Goal: Information Seeking & Learning: Learn about a topic

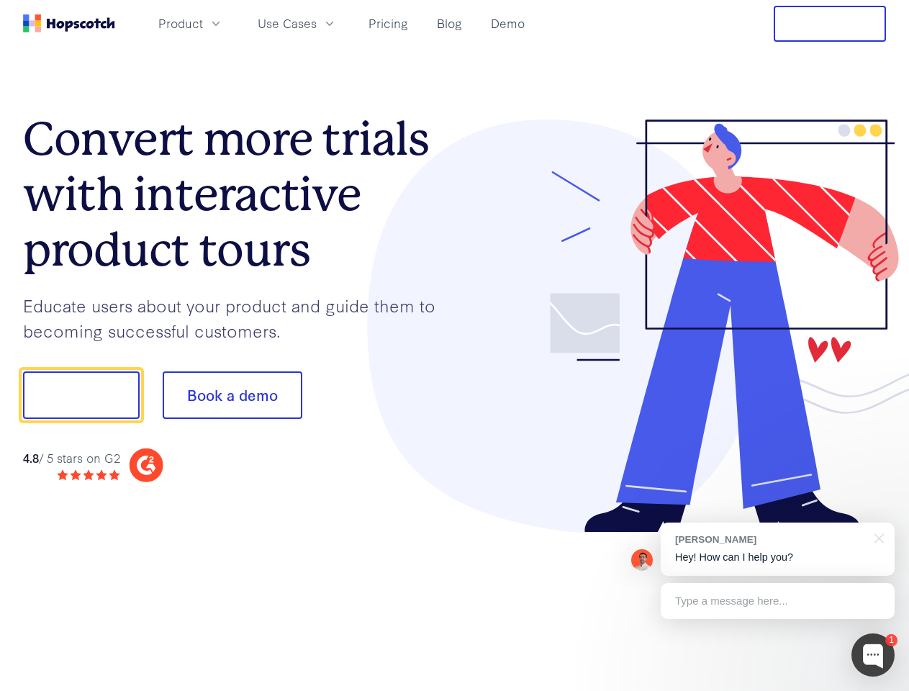
click at [455, 346] on div at bounding box center [671, 327] width 432 height 414
click at [203, 23] on span "Product" at bounding box center [180, 23] width 45 height 18
click at [317, 23] on span "Use Cases" at bounding box center [287, 23] width 59 height 18
click at [830, 24] on button "Free Trial" at bounding box center [830, 24] width 112 height 36
click at [81, 395] on button "Show me!" at bounding box center [81, 396] width 117 height 48
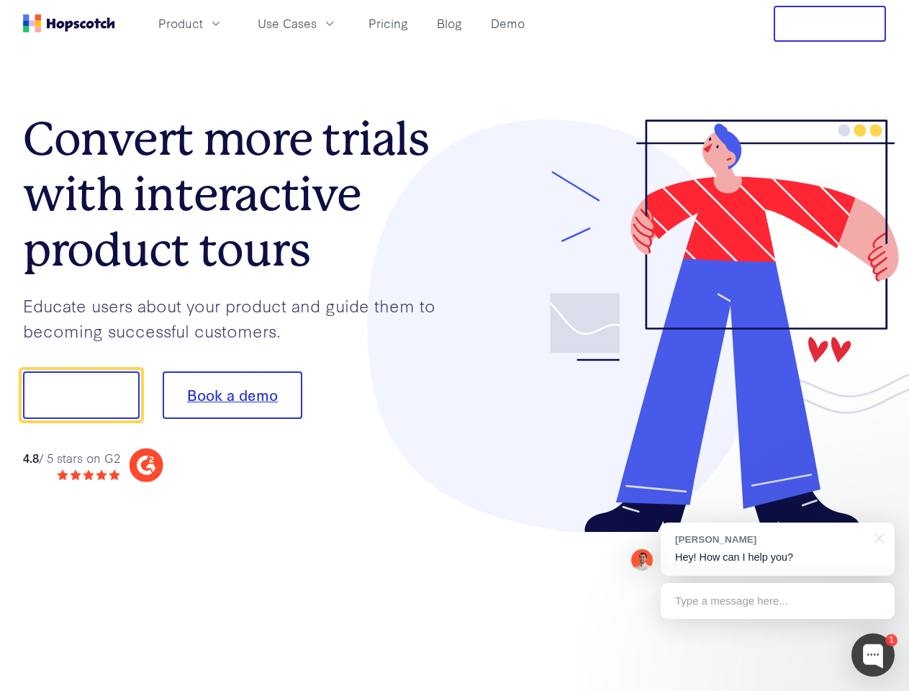
click at [232, 395] on button "Book a demo" at bounding box center [233, 396] width 140 height 48
click at [873, 655] on div at bounding box center [873, 655] width 43 height 43
click at [778, 549] on div "[PERSON_NAME] Hey! How can I help you?" at bounding box center [778, 549] width 234 height 53
click at [877, 691] on div "1 [PERSON_NAME] Hey! How can I help you? Type a message here... Free live chat …" at bounding box center [454, 691] width 909 height 0
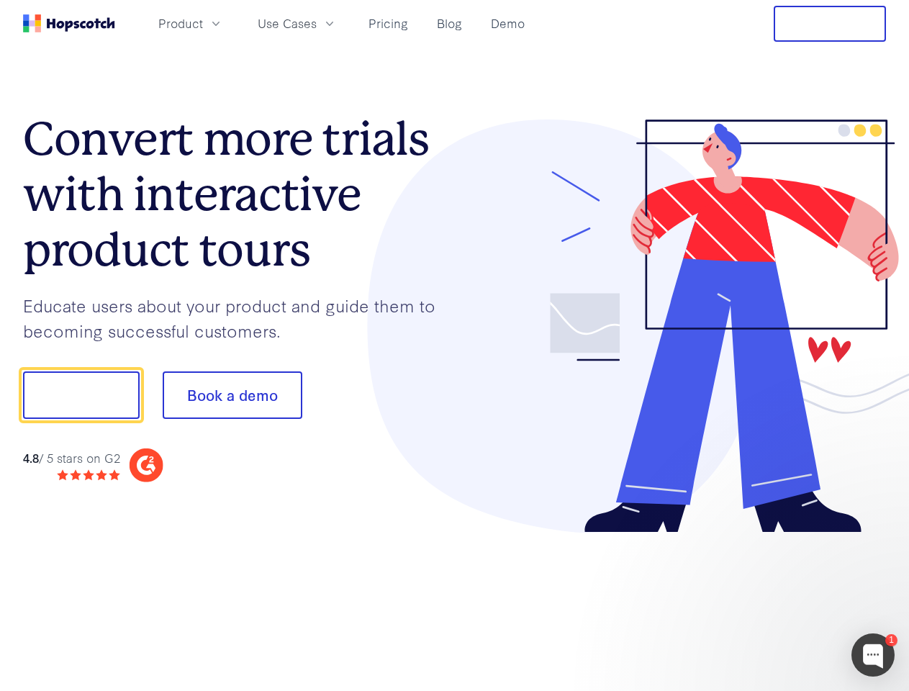
click at [778, 601] on div at bounding box center [760, 489] width 270 height 287
